Goal: Find specific page/section: Find specific page/section

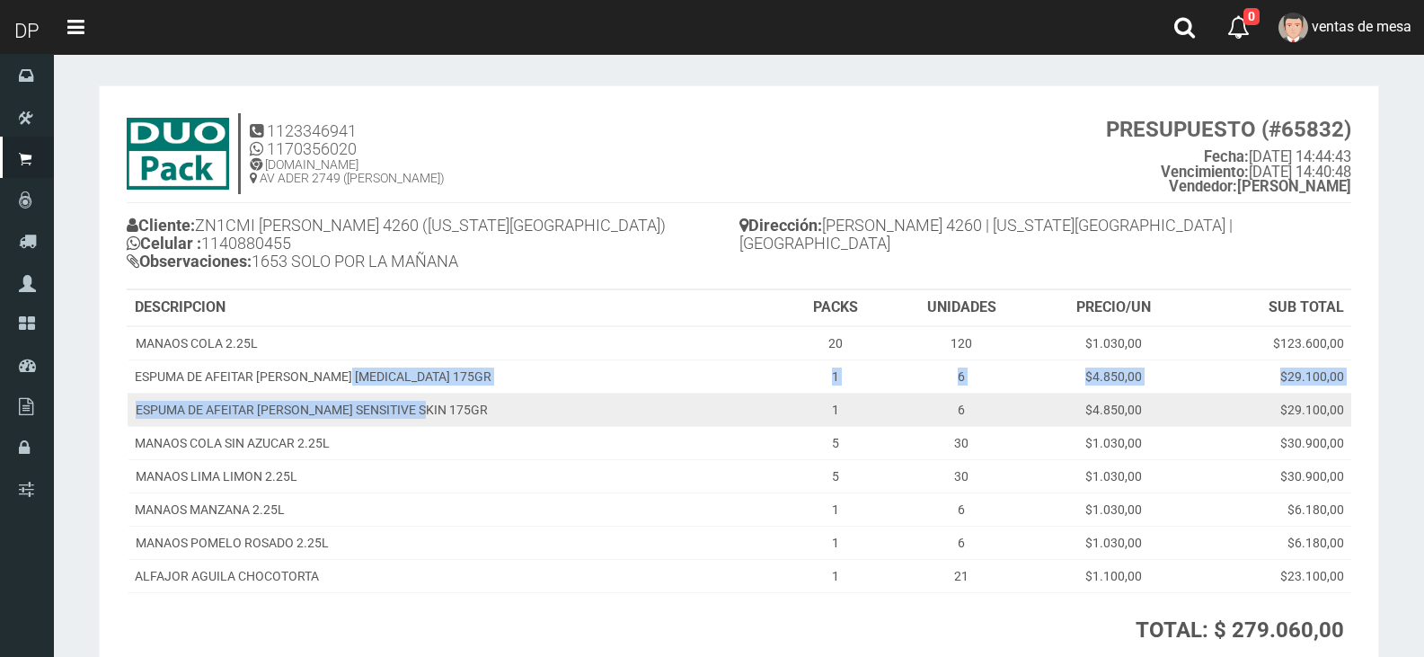
drag, startPoint x: 349, startPoint y: 369, endPoint x: 417, endPoint y: 413, distance: 81.3
click at [417, 413] on tbody "MANAOS COLA 2.25L 20 120 $1.030,00 $123.600,00 ESPUMA DE AFEITAR [PERSON_NAME] …" at bounding box center [740, 459] width 1224 height 267
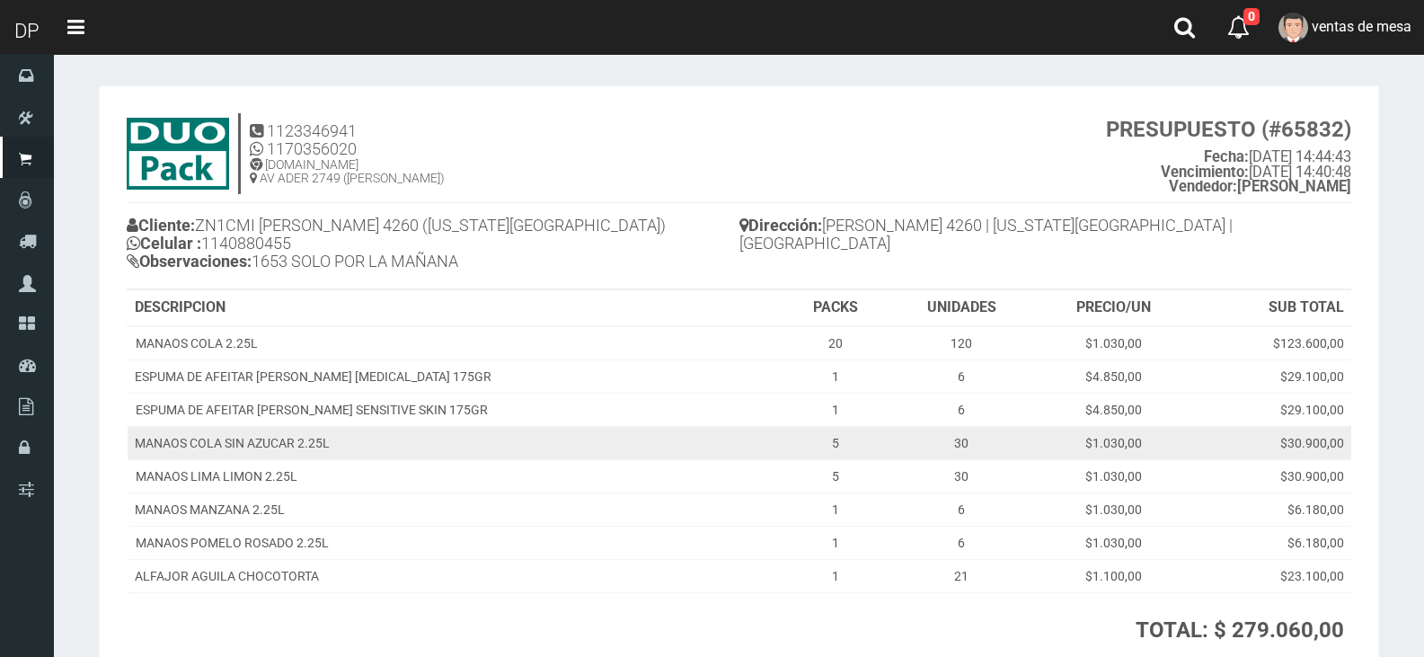
click at [424, 430] on td "MANAOS COLA SIN AZUCAR 2.25L" at bounding box center [456, 442] width 656 height 33
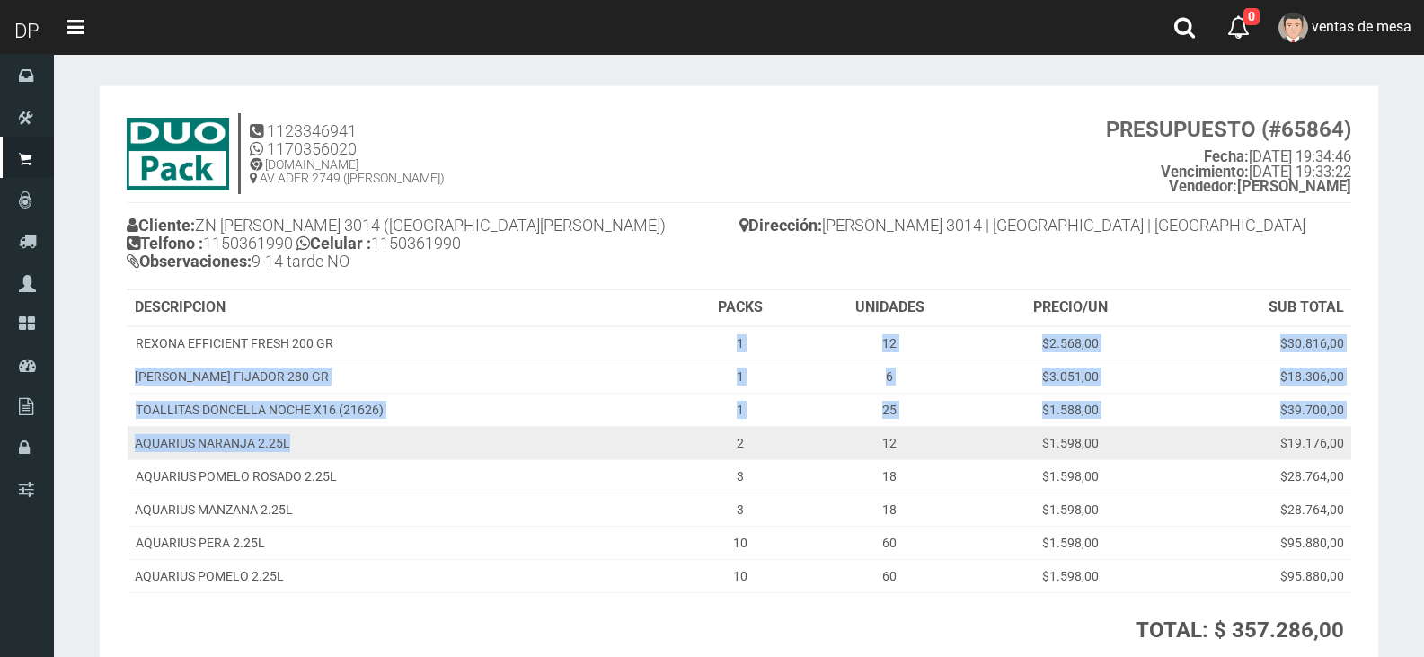
drag, startPoint x: 527, startPoint y: 331, endPoint x: 568, endPoint y: 431, distance: 108.8
click at [568, 431] on tbody "REXONA EFFICIENT FRESH 200 GR 1 12 $2.568,00 $30.816,00 LORD CHESELINE FIJADOR …" at bounding box center [740, 459] width 1224 height 267
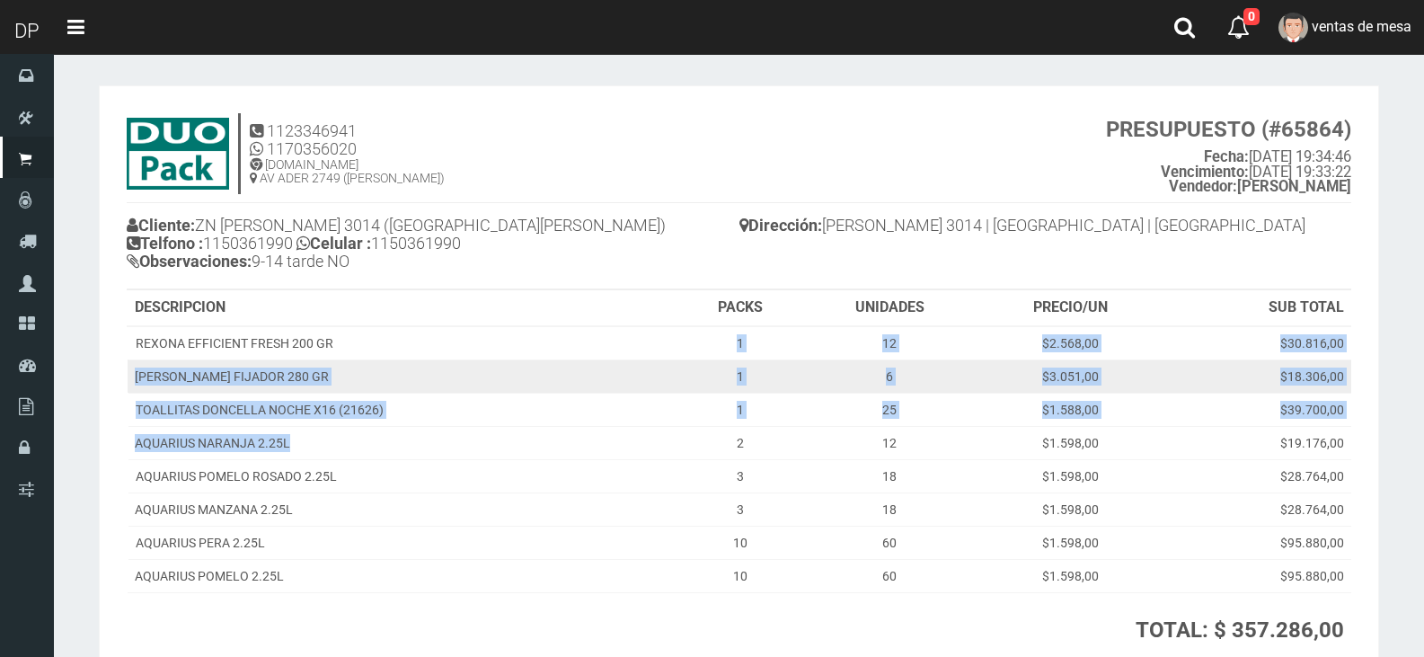
click at [532, 370] on td "LORD CHESELINE FIJADOR 280 GR" at bounding box center [403, 375] width 551 height 33
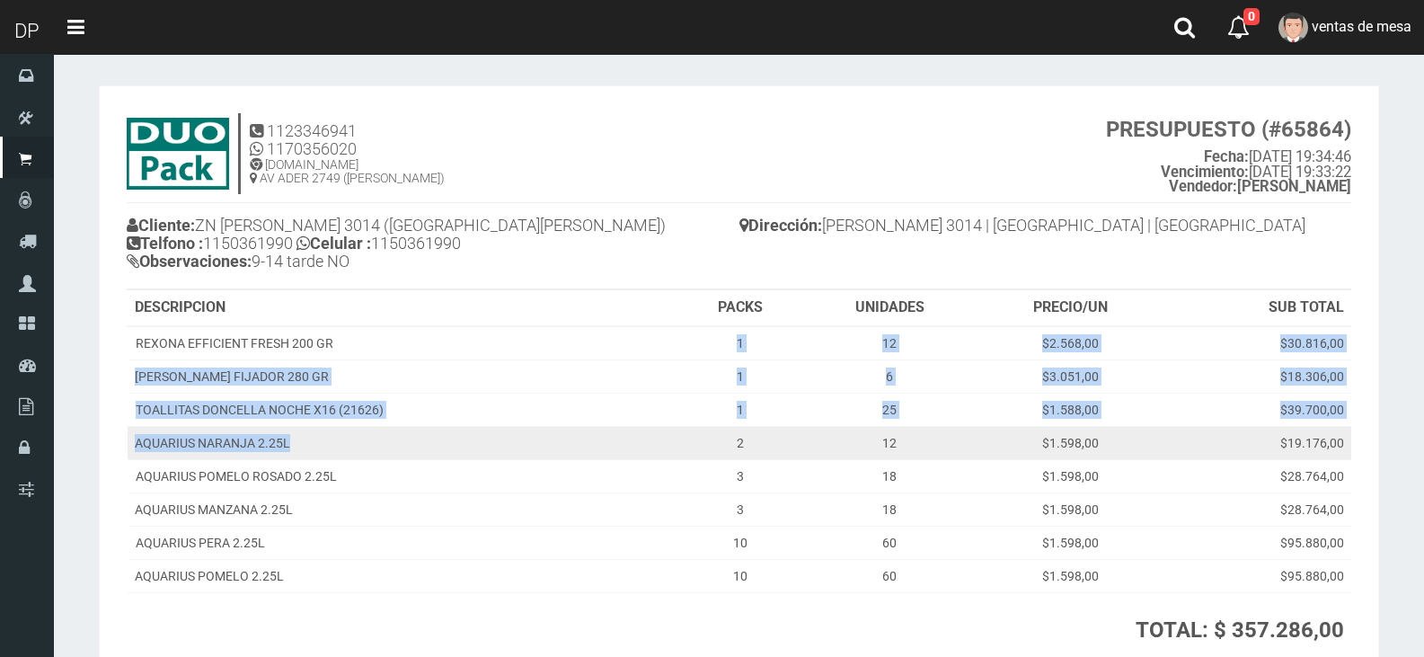
drag, startPoint x: 363, startPoint y: 339, endPoint x: 416, endPoint y: 438, distance: 112.2
click at [416, 438] on tbody "REXONA EFFICIENT FRESH 200 GR 1 12 $2.568,00 $30.816,00 LORD CHESELINE FIJADOR …" at bounding box center [740, 459] width 1224 height 267
click at [421, 438] on td "AQUARIUS NARANJA 2.25L" at bounding box center [403, 442] width 551 height 33
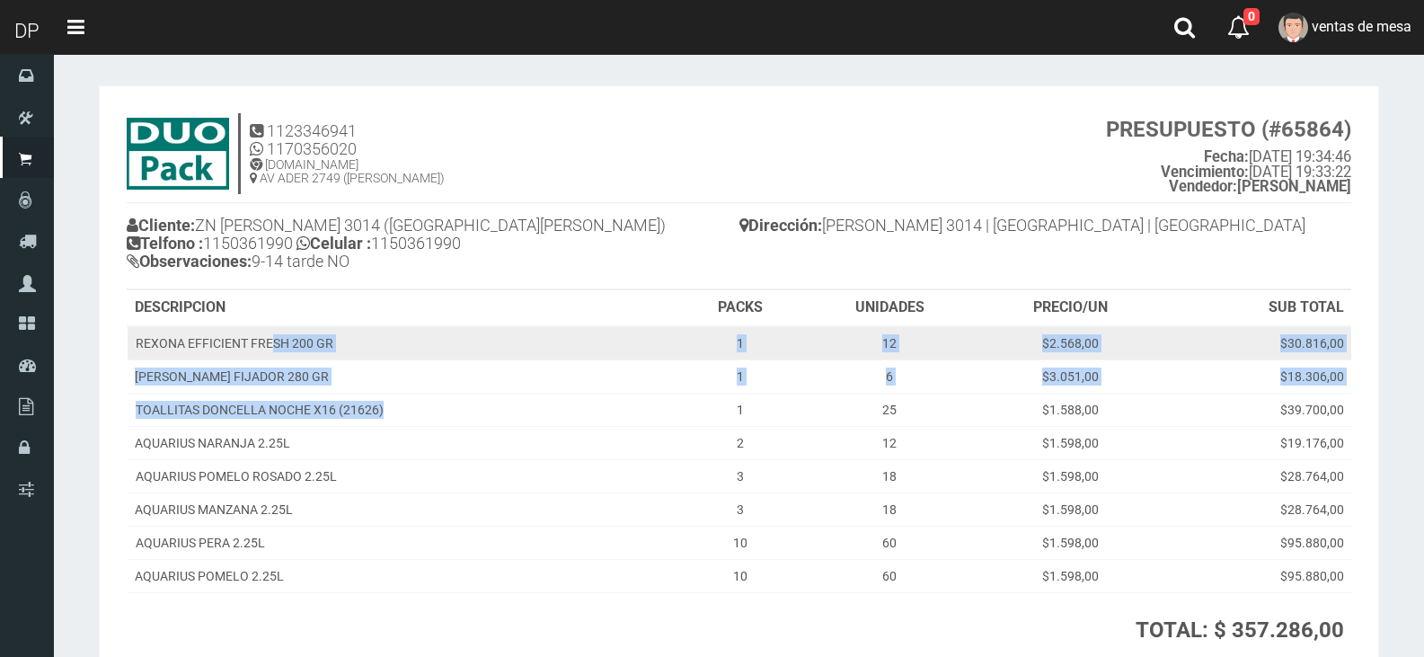
drag, startPoint x: 420, startPoint y: 410, endPoint x: 275, endPoint y: 354, distance: 155.0
click at [275, 354] on tbody "REXONA EFFICIENT FRESH 200 GR 1 12 $2.568,00 $30.816,00 LORD CHESELINE FIJADOR …" at bounding box center [740, 459] width 1224 height 267
click at [275, 354] on td "REXONA EFFICIENT FRESH 200 GR" at bounding box center [403, 343] width 551 height 34
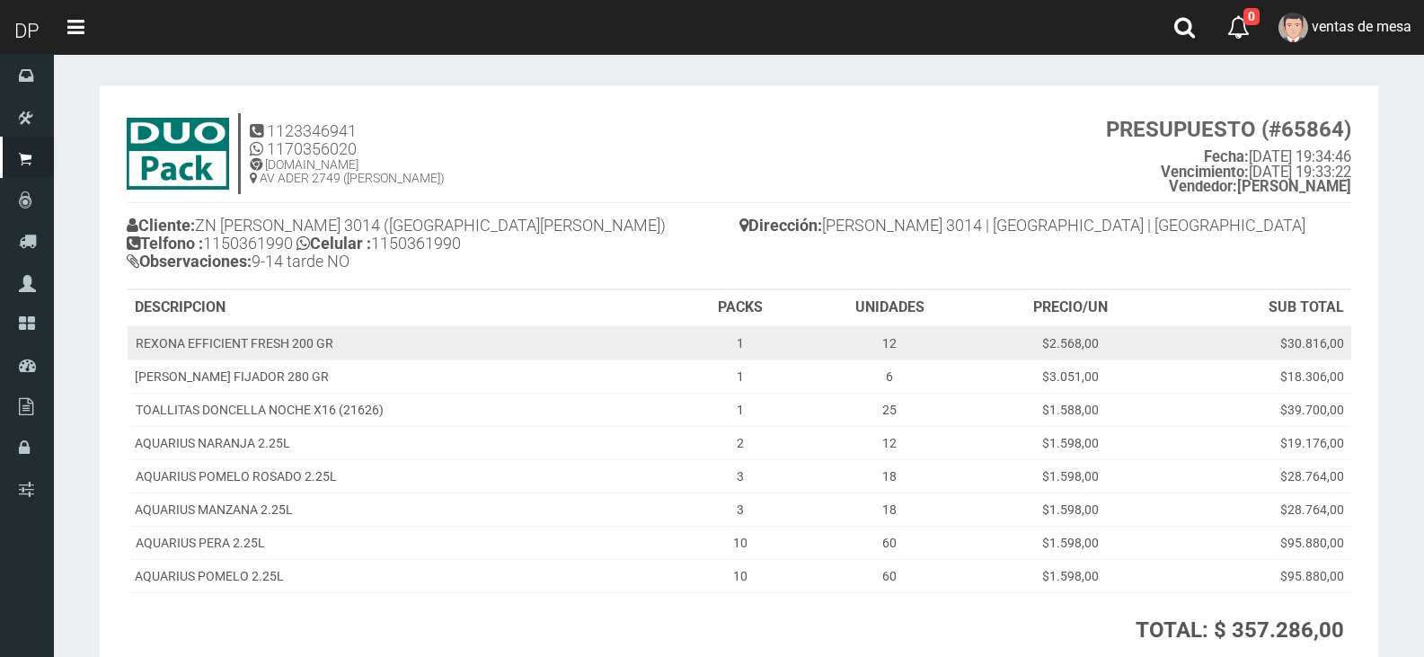
click at [272, 349] on td "REXONA EFFICIENT FRESH 200 GR" at bounding box center [403, 343] width 551 height 34
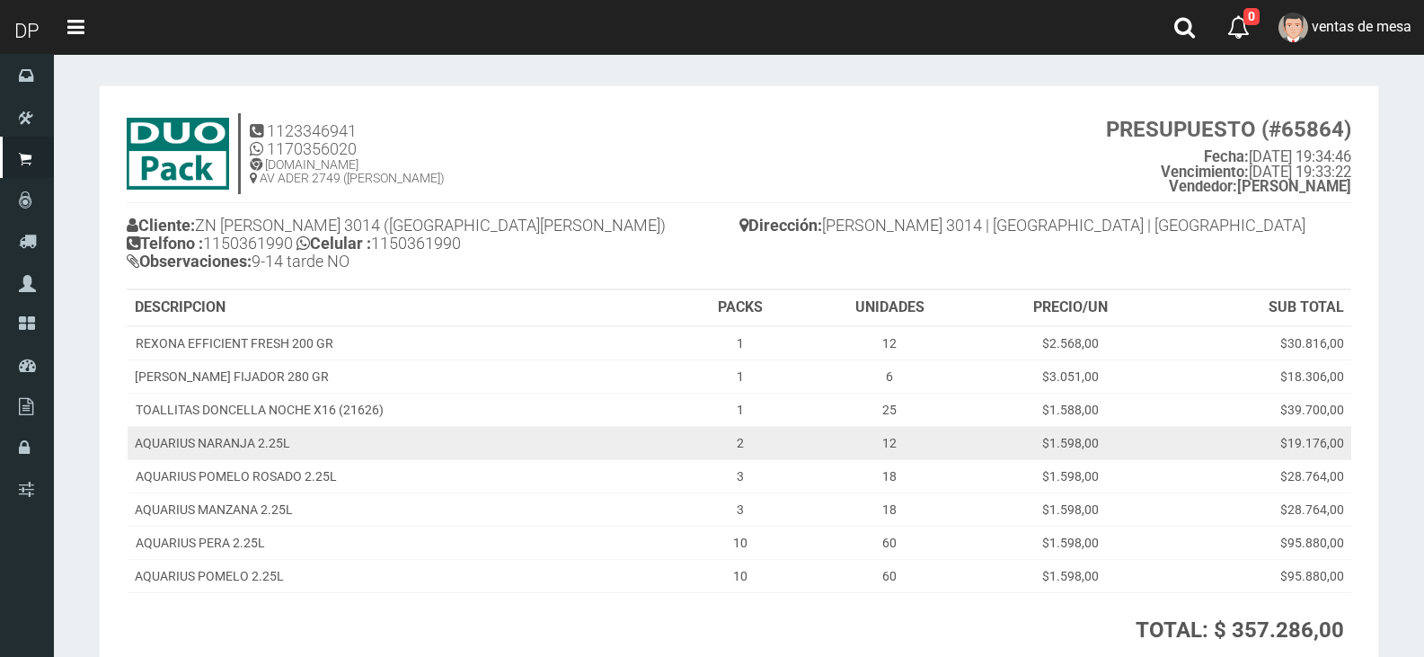
scroll to position [90, 0]
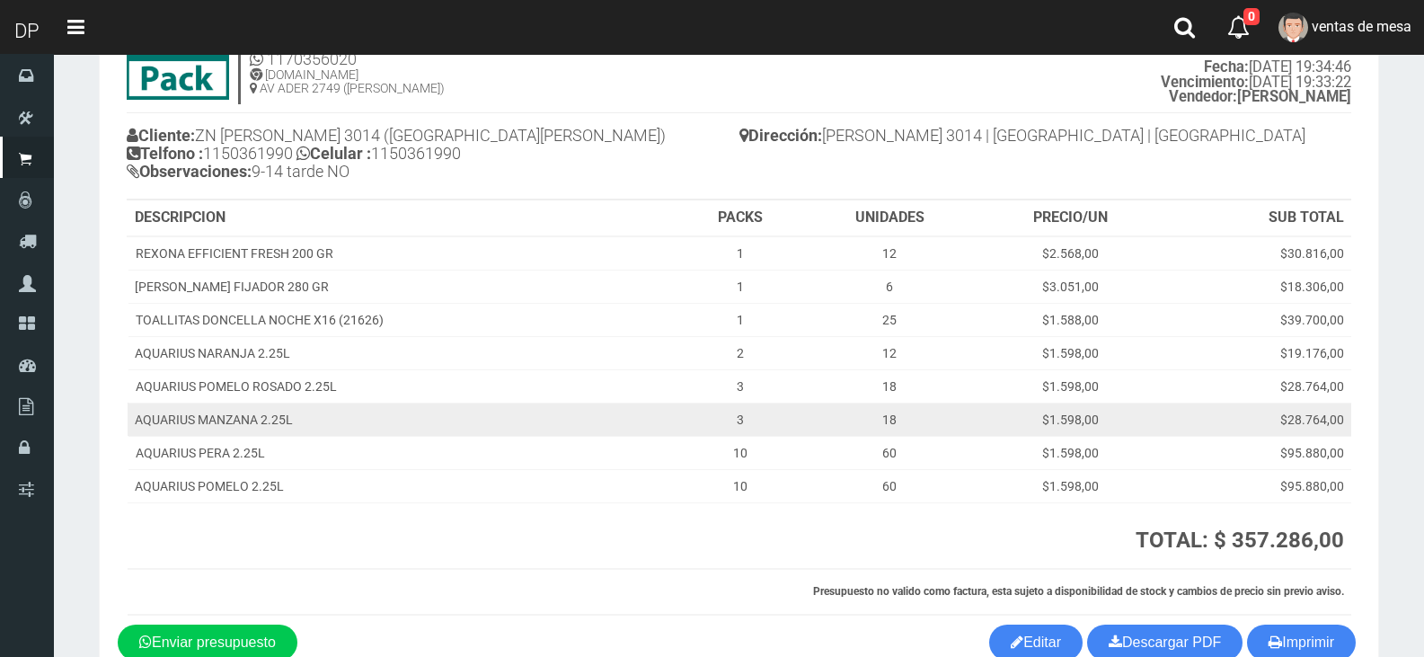
click at [602, 403] on td "AQUARIUS MANZANA 2.25L" at bounding box center [403, 419] width 551 height 33
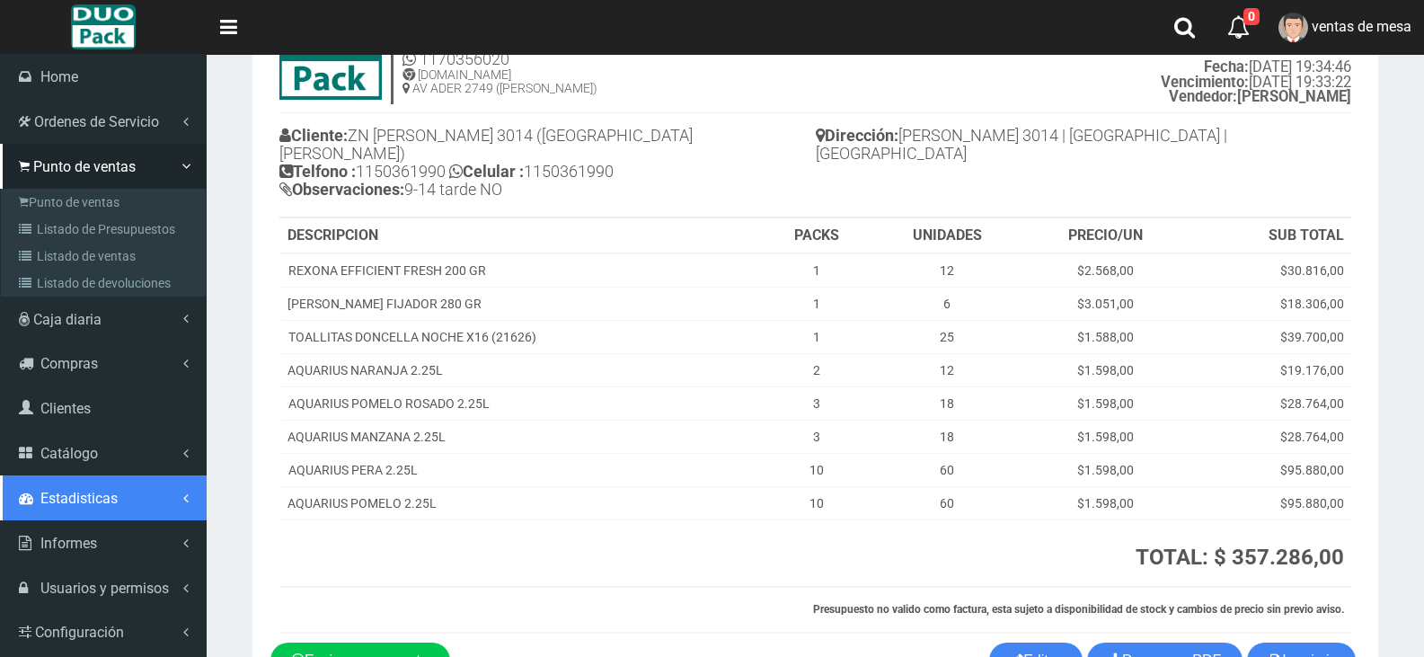
click at [72, 481] on link "Estadisticas" at bounding box center [103, 497] width 207 height 45
click at [82, 475] on link "Estadisticas" at bounding box center [103, 497] width 207 height 45
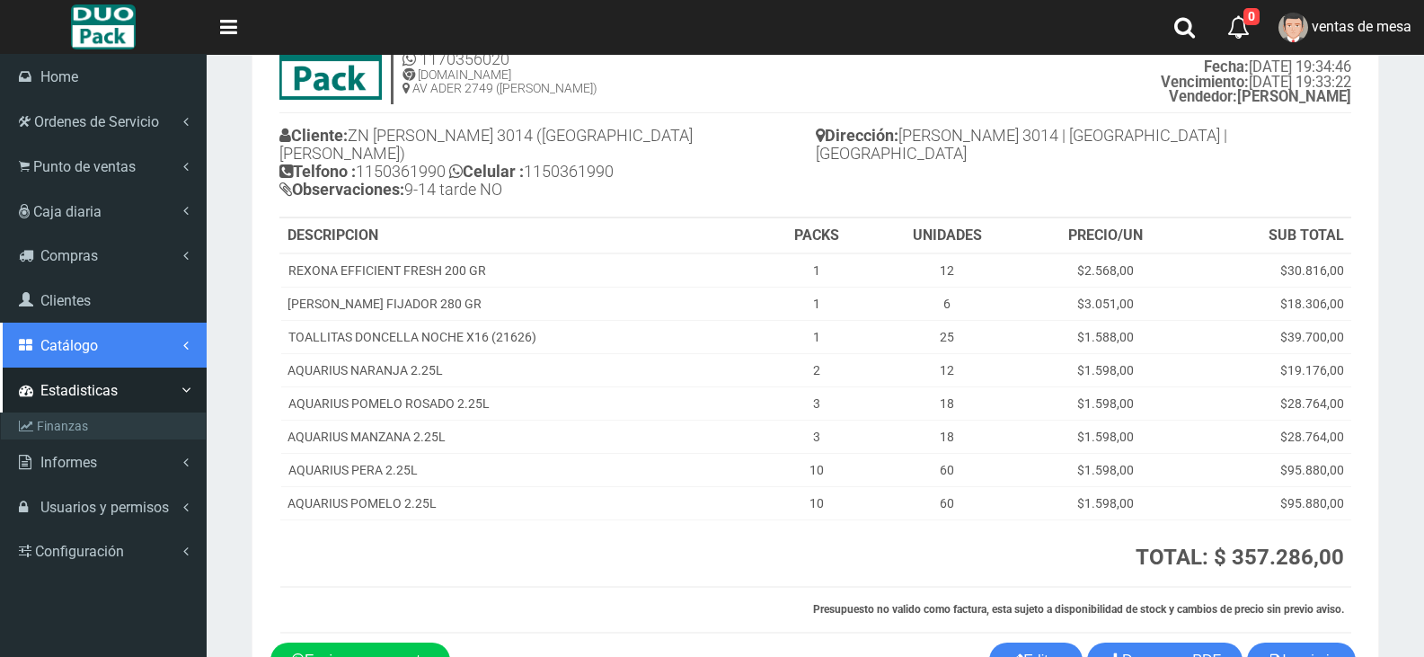
click at [107, 341] on link "Catálogo" at bounding box center [103, 345] width 207 height 45
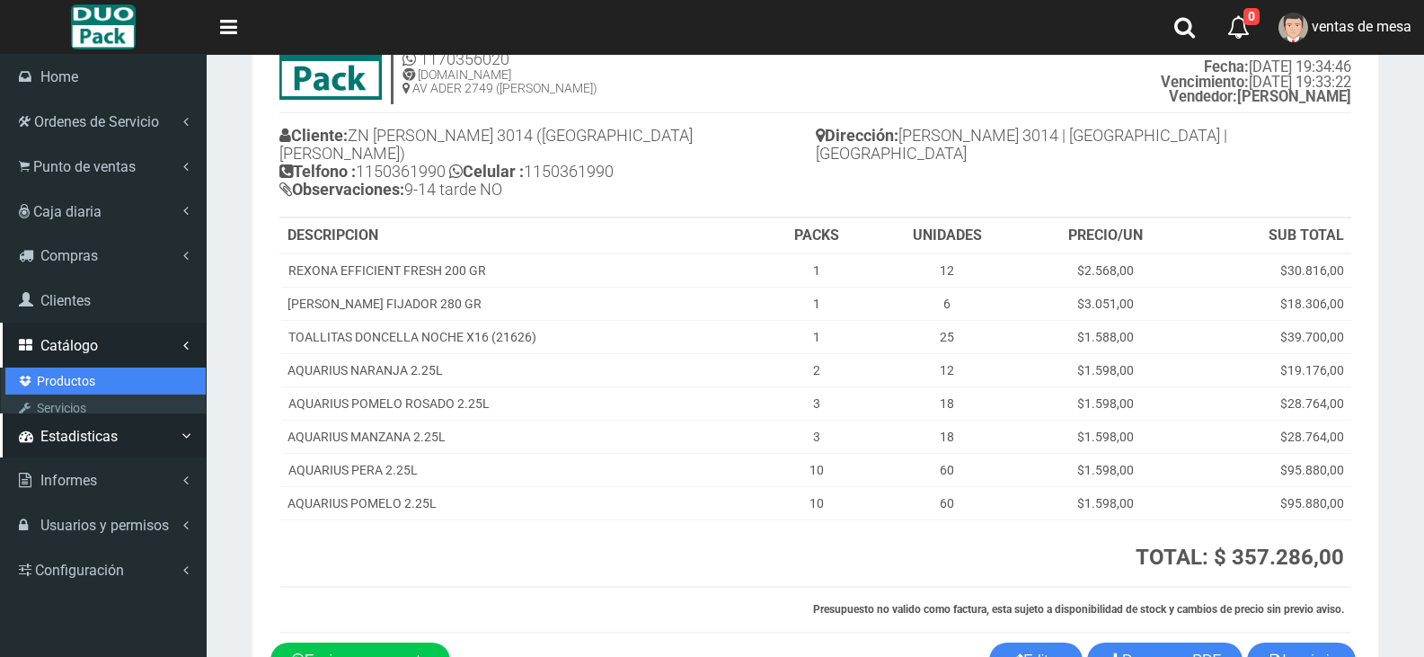
click at [103, 375] on link "Productos" at bounding box center [105, 381] width 200 height 27
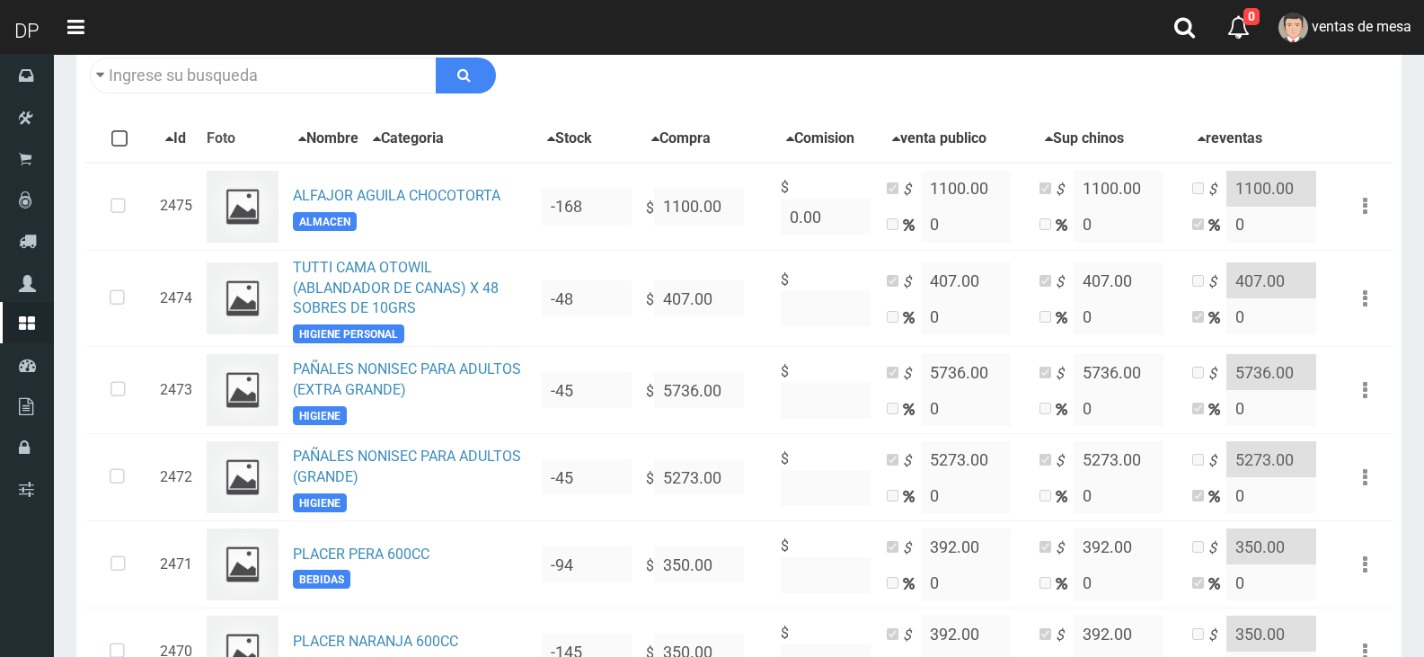
scroll to position [359, 0]
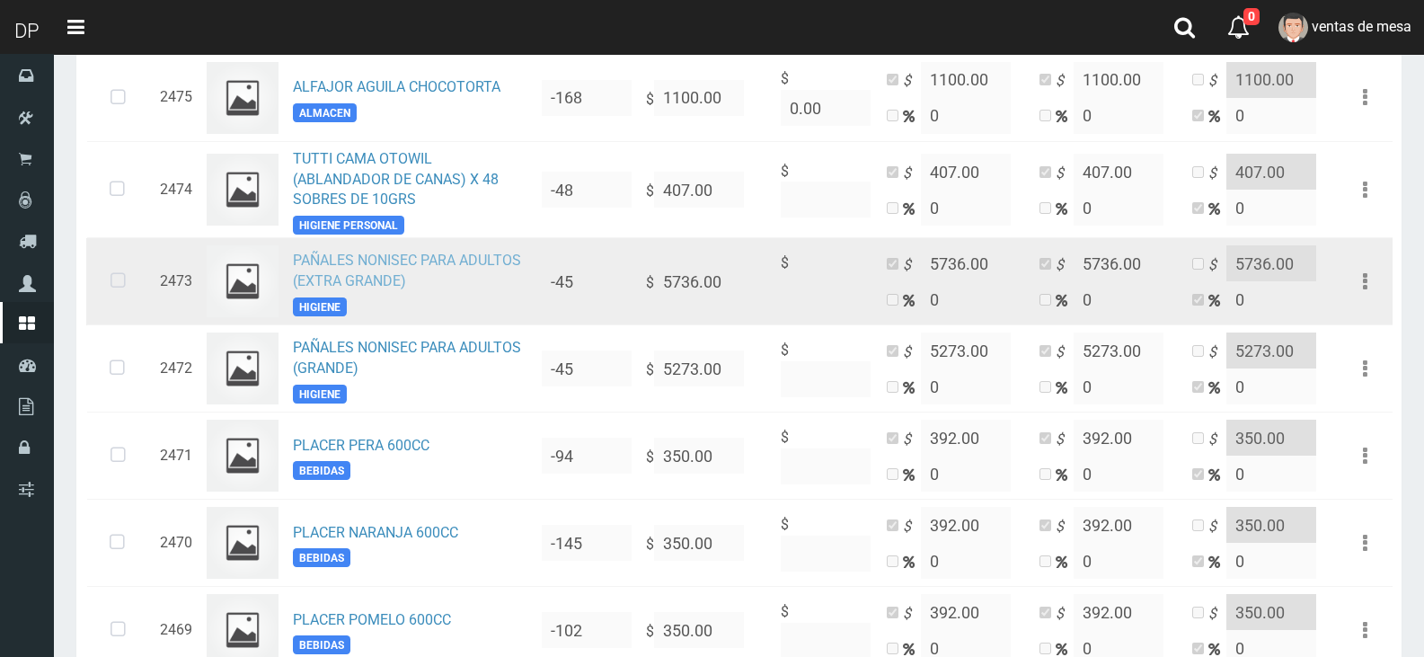
click at [497, 269] on link "PAÑALES NONISEC PARA ADULTOS (EXTRA GRANDE)" at bounding box center [407, 271] width 228 height 38
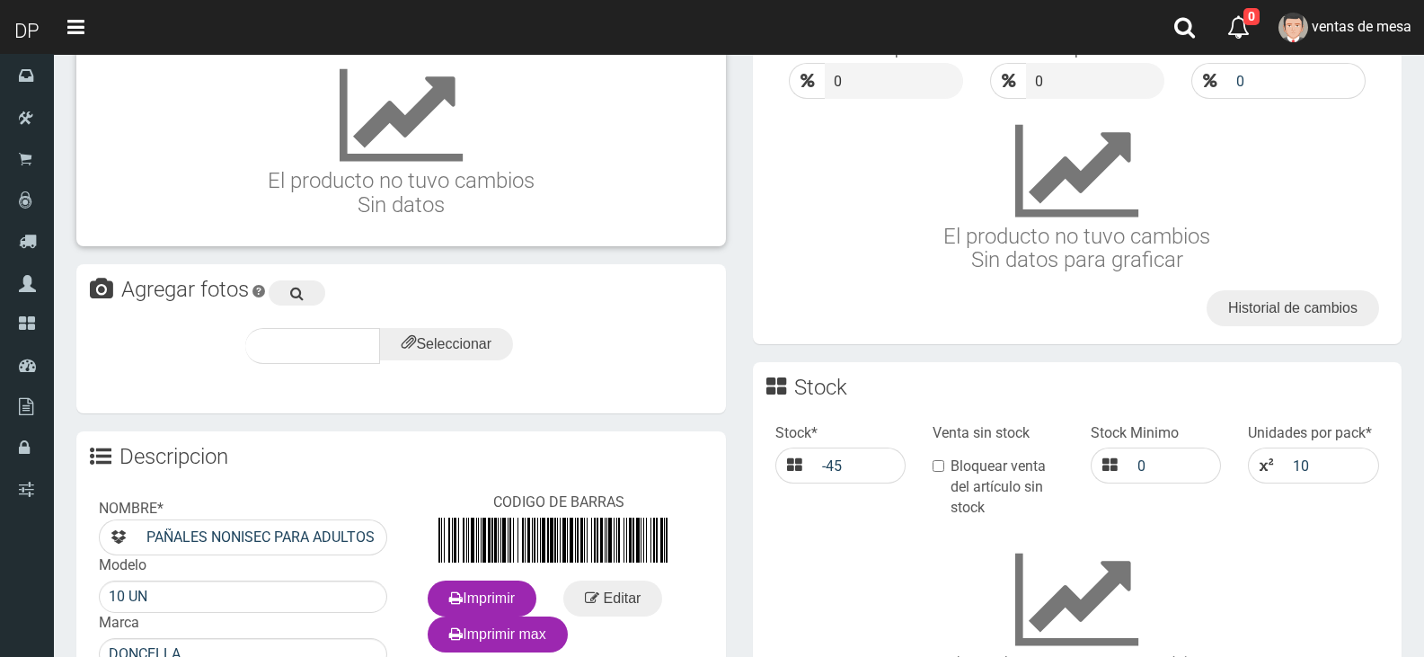
scroll to position [532, 0]
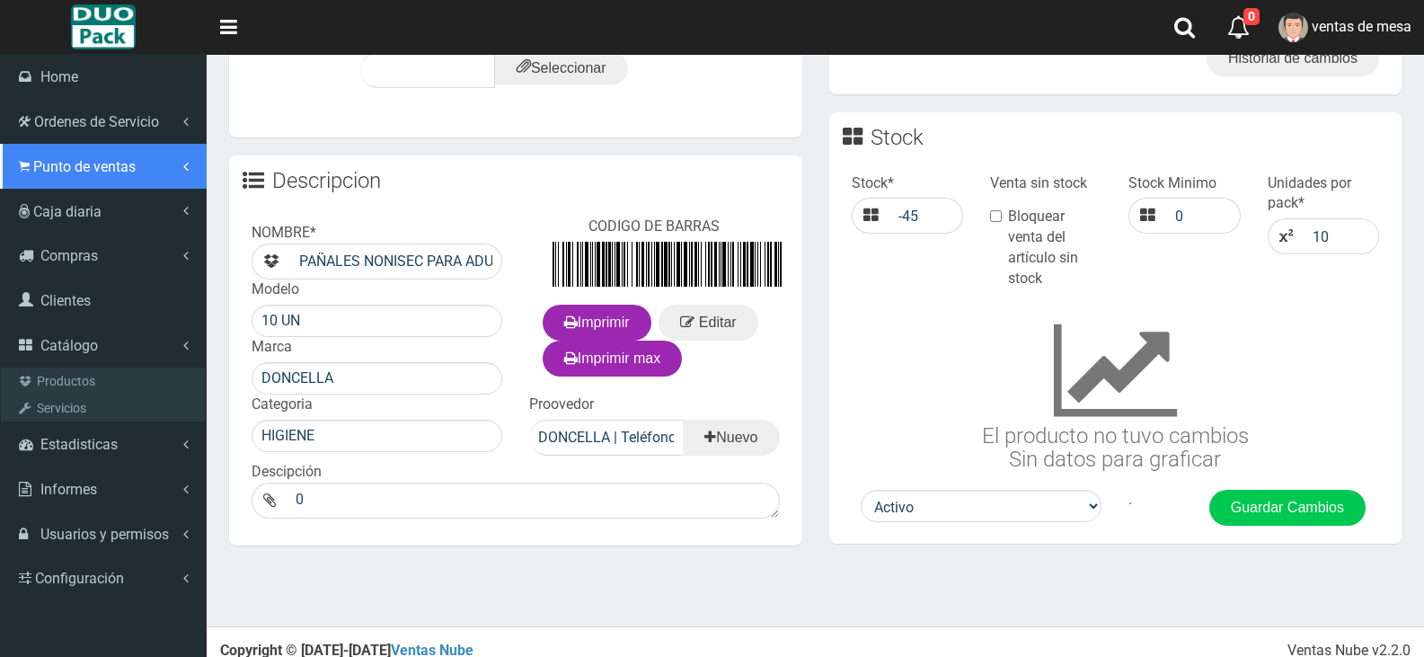
click at [80, 182] on link "Punto de ventas" at bounding box center [103, 166] width 207 height 45
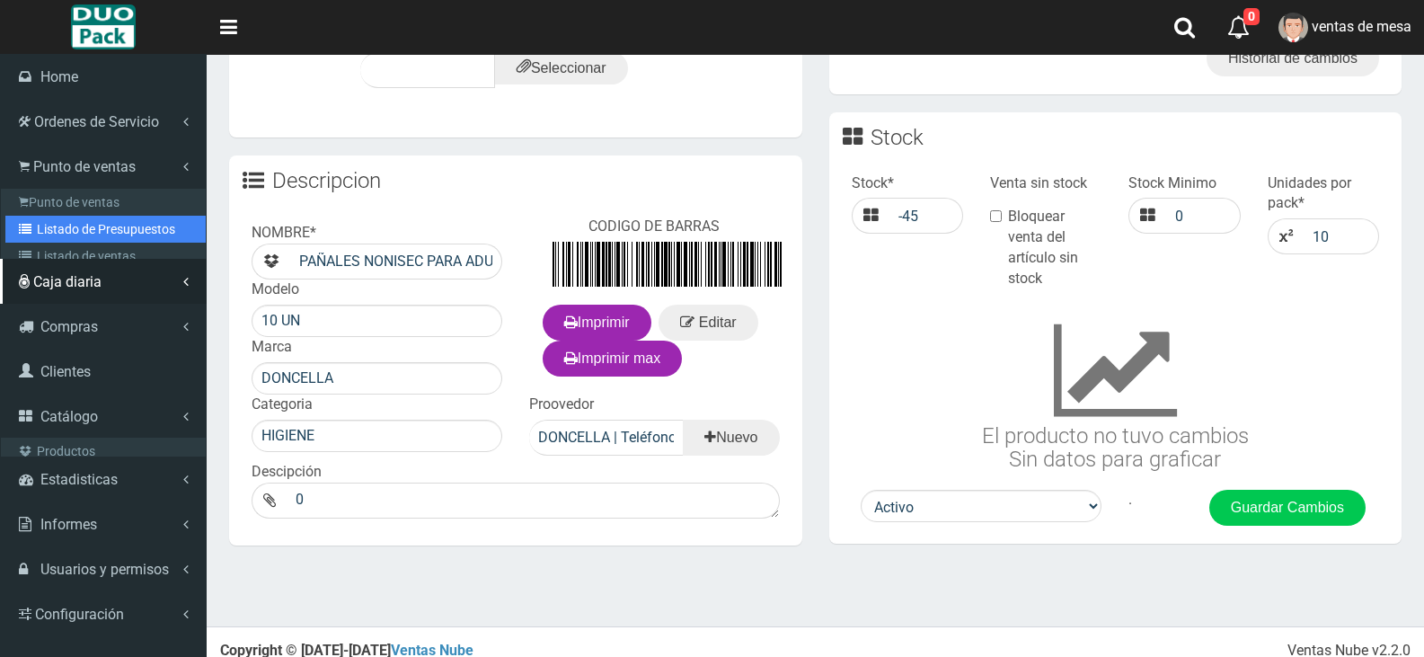
click at [92, 238] on link "Listado de Presupuestos" at bounding box center [105, 229] width 200 height 27
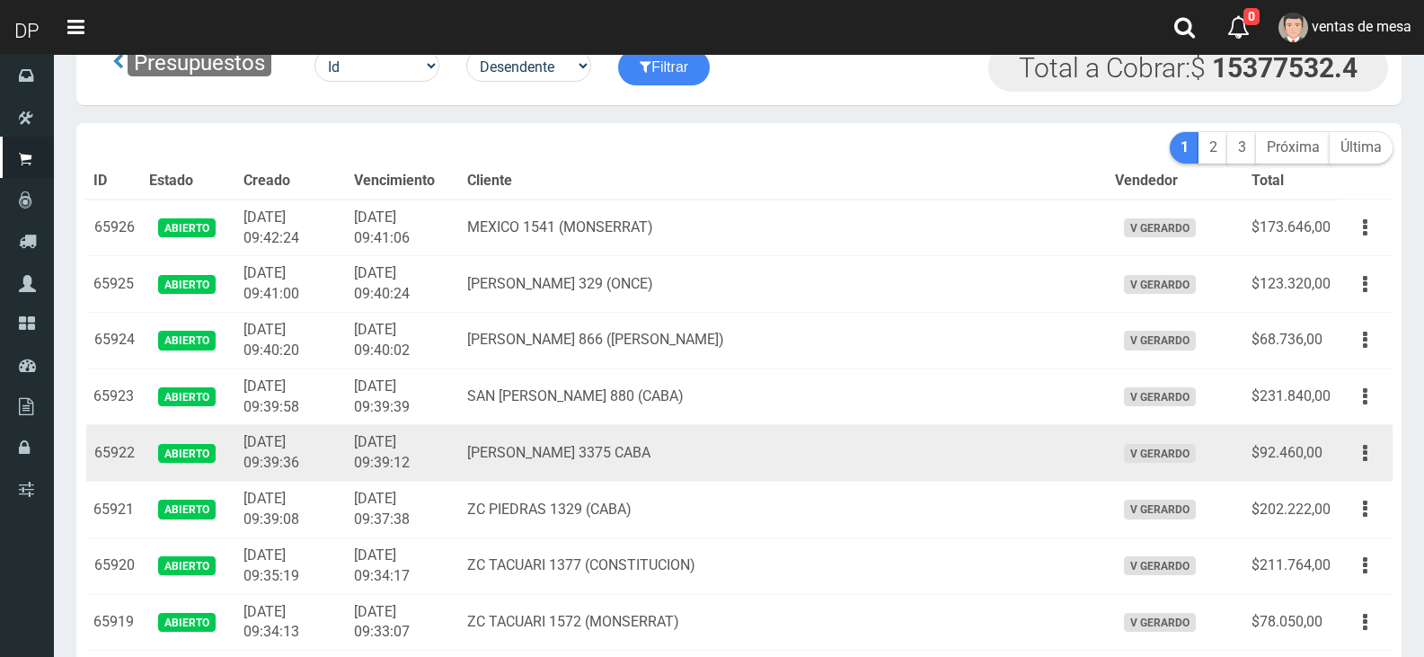
scroll to position [90, 0]
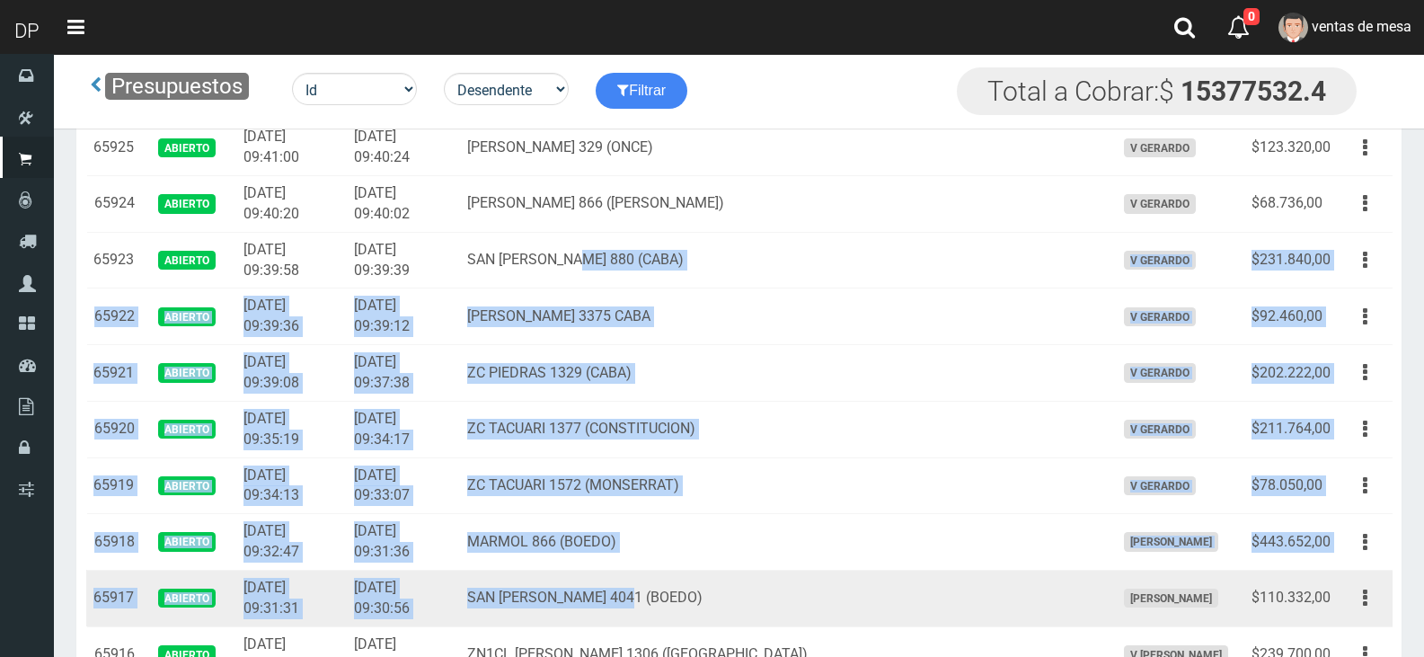
drag, startPoint x: 623, startPoint y: 292, endPoint x: 864, endPoint y: 603, distance: 393.8
click at [867, 585] on td "SAN [PERSON_NAME] 4041 (BOEDO)" at bounding box center [784, 598] width 648 height 57
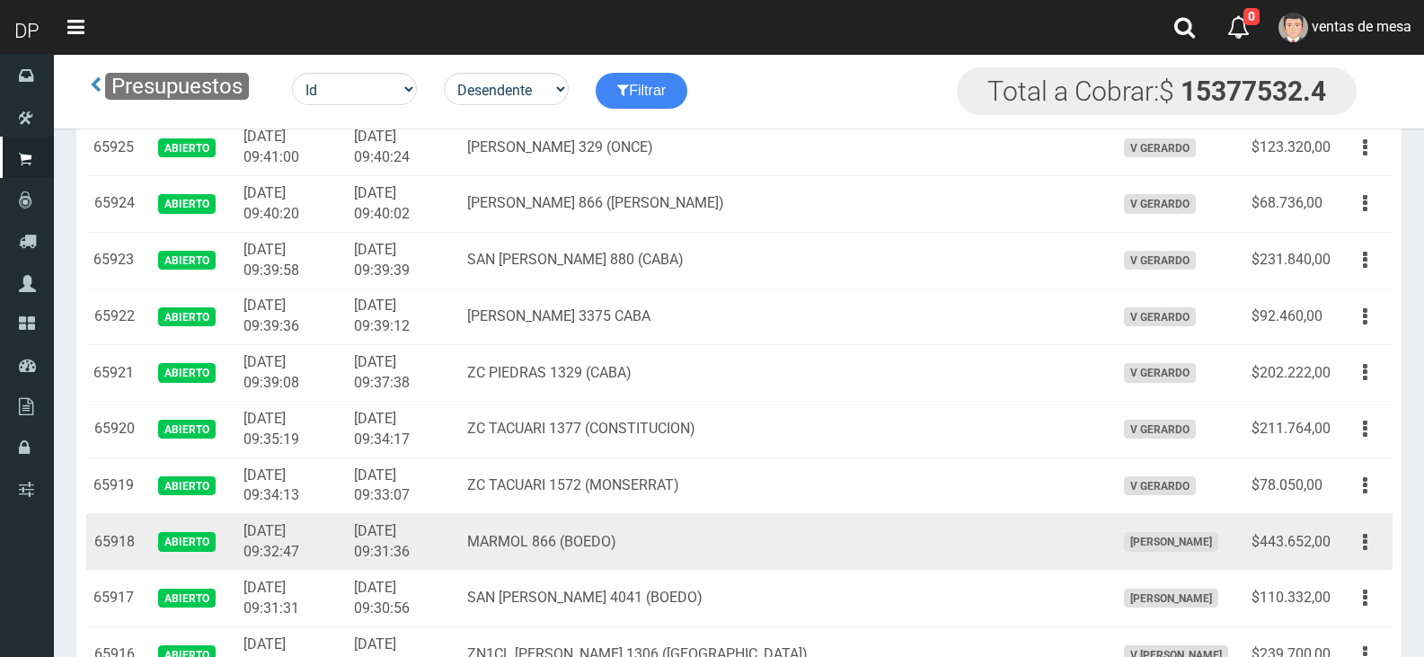
click at [618, 528] on td "MARMOL 866 (BOEDO)" at bounding box center [784, 542] width 648 height 57
click at [617, 528] on td "MARMOL 866 (BOEDO)" at bounding box center [784, 542] width 648 height 57
click at [620, 536] on td "MARMOL 866 (BOEDO)" at bounding box center [784, 542] width 648 height 57
click at [618, 536] on td "MARMOL 866 (BOEDO)" at bounding box center [784, 542] width 648 height 57
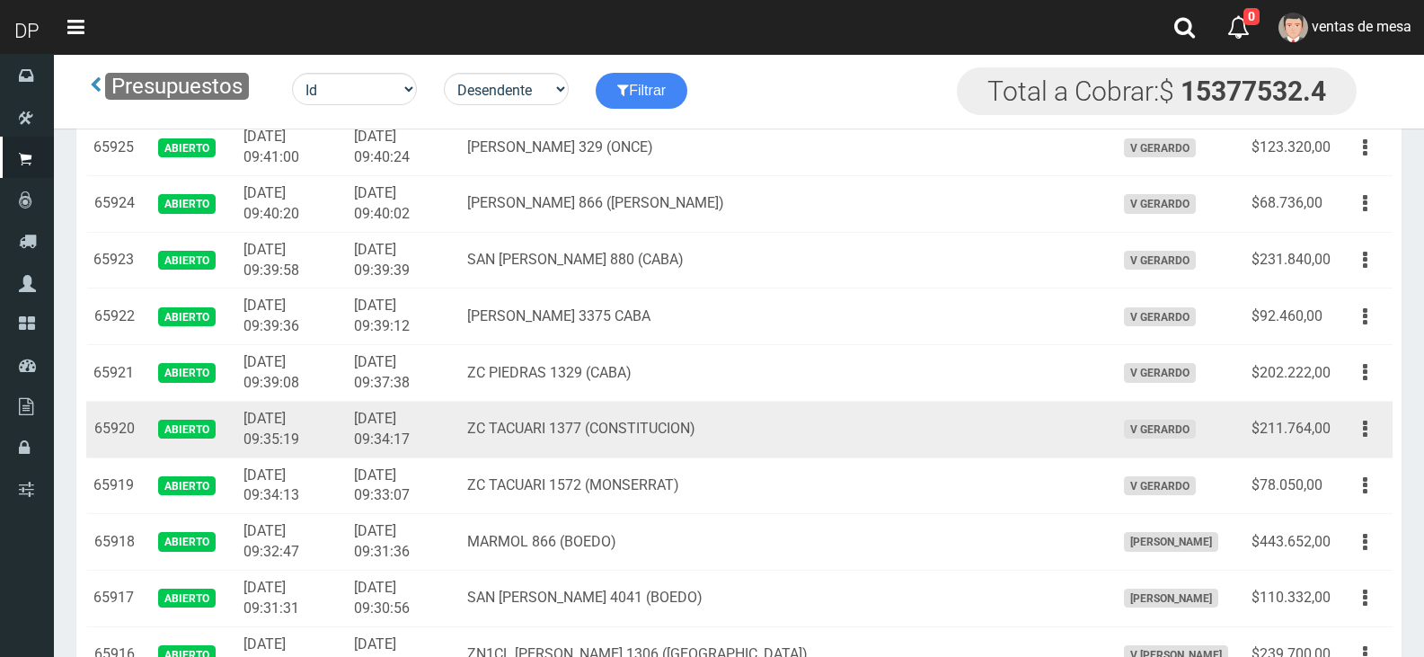
click at [873, 401] on td "ZC TACUARI 1377 (CONSTITUCION)" at bounding box center [784, 429] width 648 height 57
